Goal: Find specific page/section: Find specific page/section

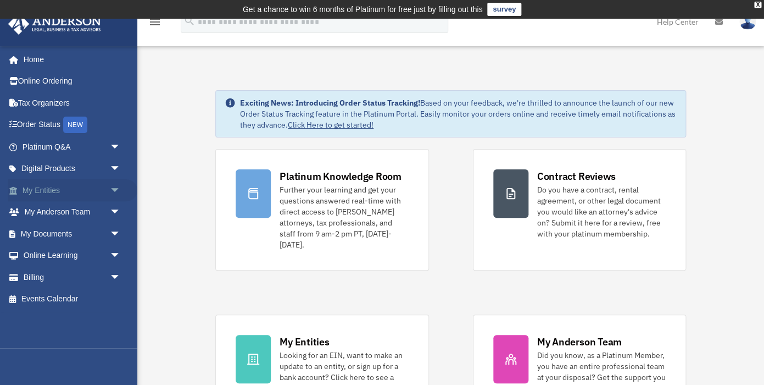
click at [114, 187] on span "arrow_drop_down" at bounding box center [121, 190] width 22 height 23
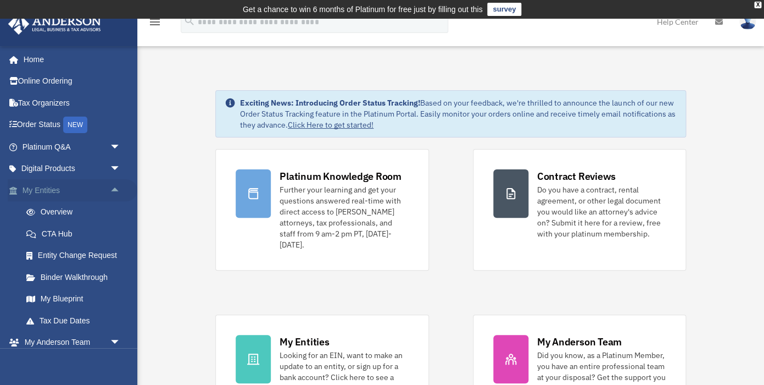
click at [116, 190] on span "arrow_drop_up" at bounding box center [121, 190] width 22 height 23
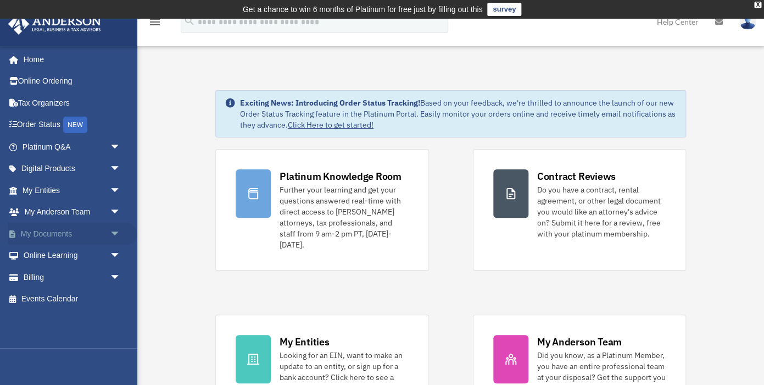
click at [117, 232] on span "arrow_drop_down" at bounding box center [121, 234] width 22 height 23
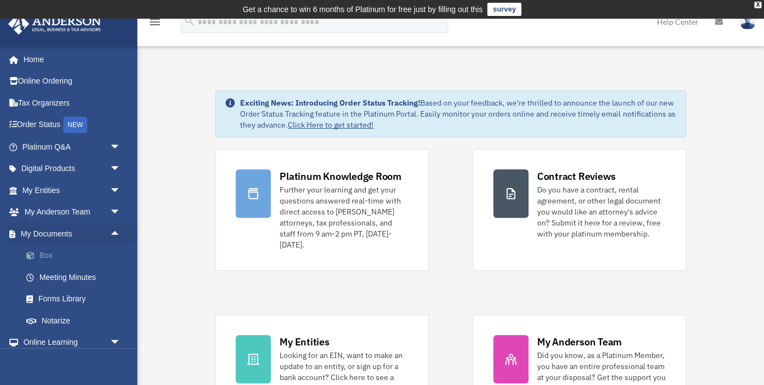
click at [44, 255] on link "Box" at bounding box center [76, 256] width 122 height 22
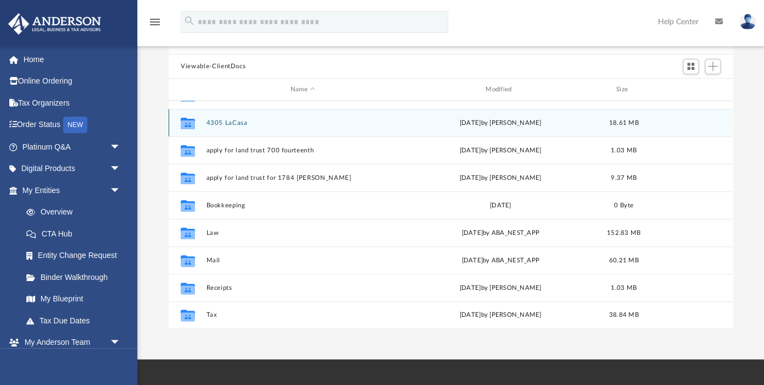
scroll to position [109, 0]
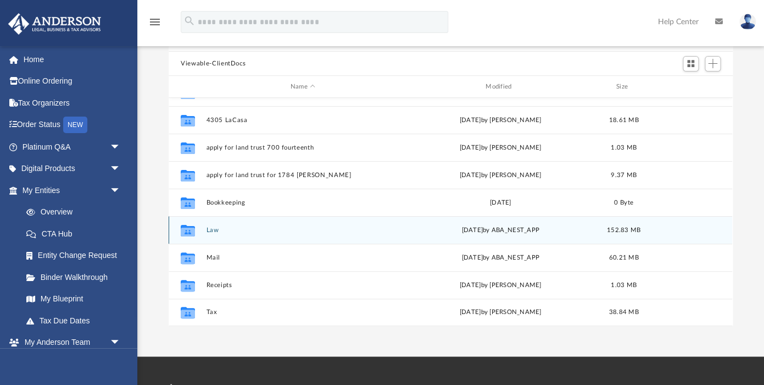
click at [213, 230] on button "Law" at bounding box center [303, 229] width 193 height 7
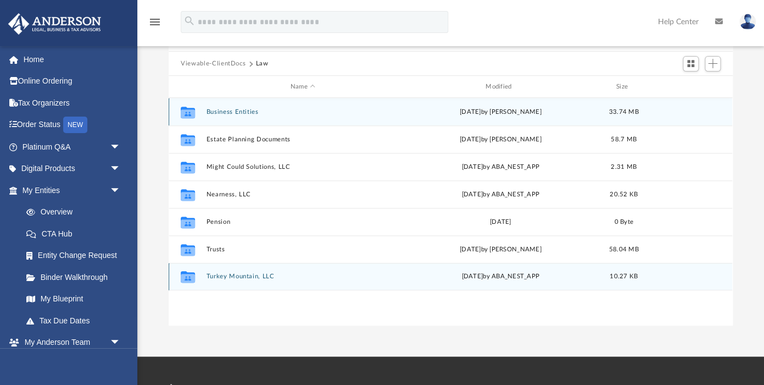
scroll to position [0, 0]
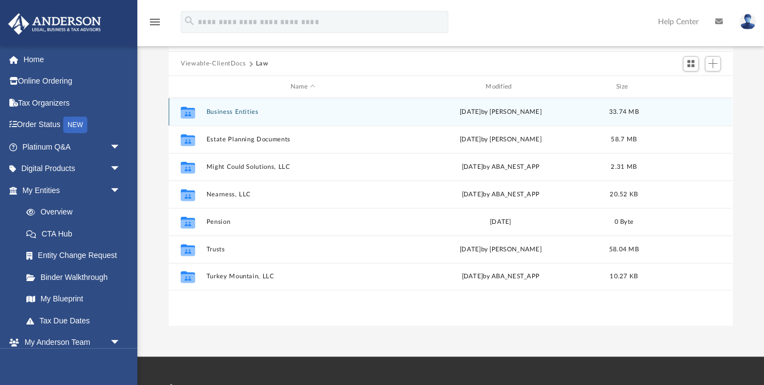
click at [234, 114] on button "Business Entities" at bounding box center [303, 111] width 193 height 7
